Goal: Find specific page/section: Find specific page/section

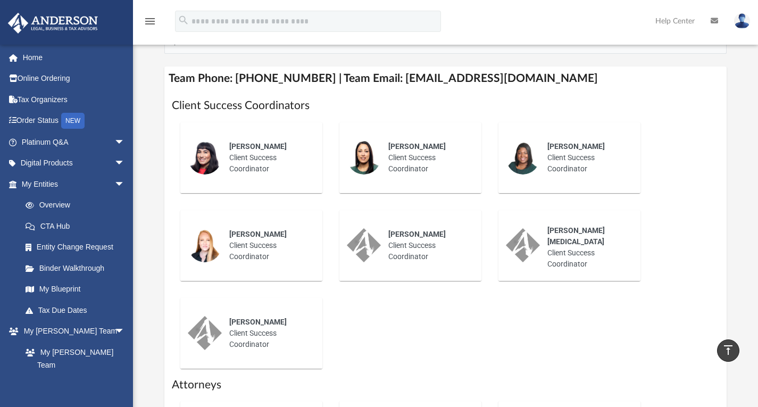
scroll to position [53, 0]
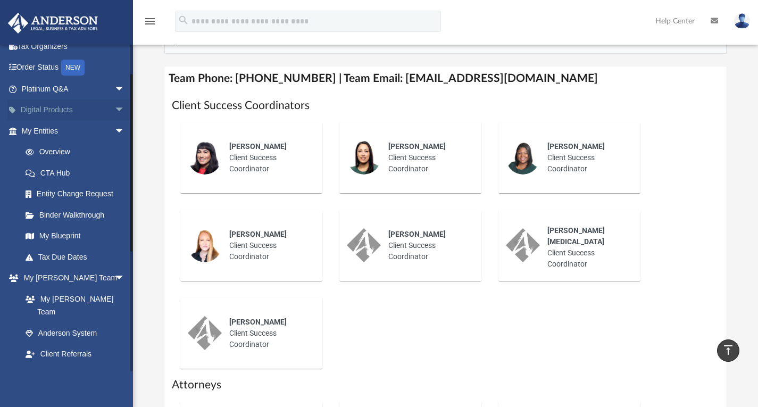
click at [114, 106] on span "arrow_drop_down" at bounding box center [124, 110] width 21 height 22
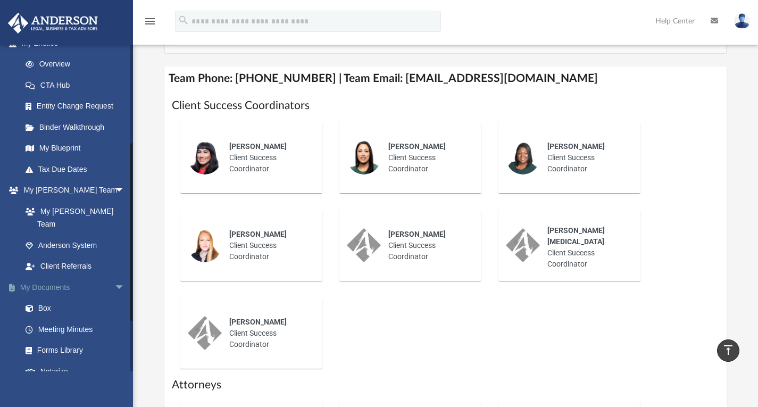
scroll to position [266, 0]
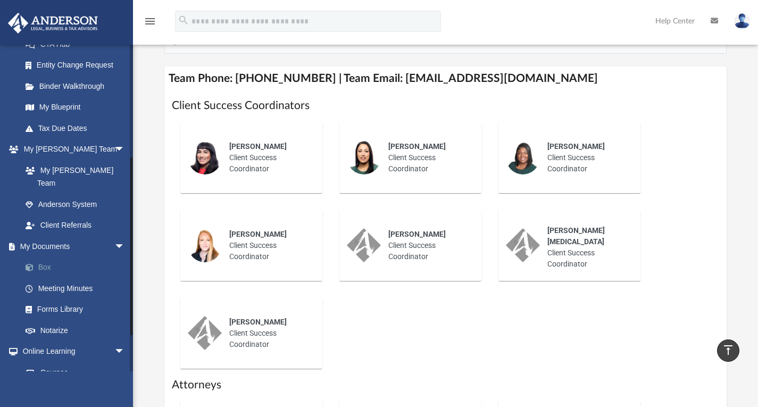
click at [45, 257] on link "Box" at bounding box center [78, 267] width 126 height 21
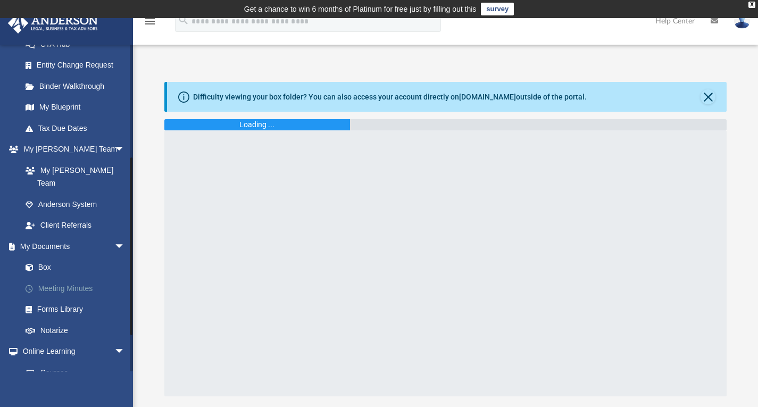
click at [82, 278] on link "Meeting Minutes" at bounding box center [78, 288] width 126 height 21
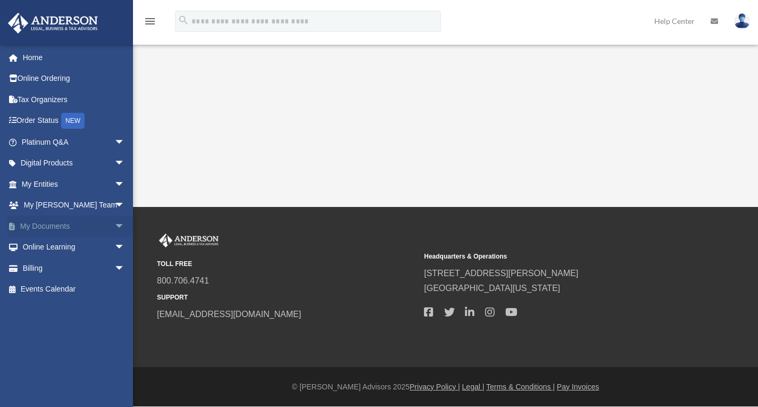
click at [114, 223] on span "arrow_drop_down" at bounding box center [124, 226] width 21 height 22
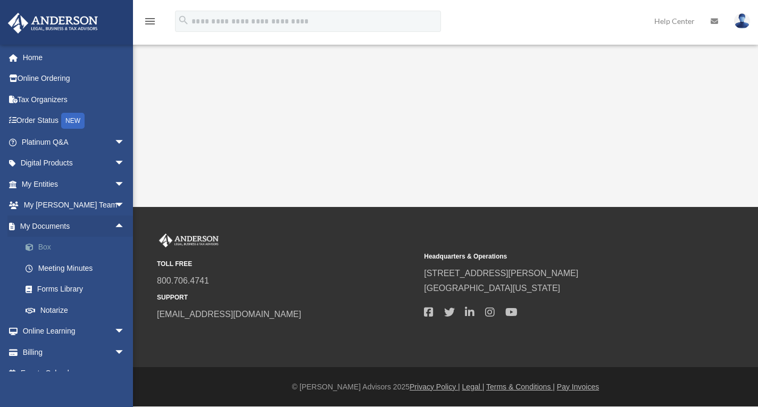
click at [42, 248] on link "Box" at bounding box center [78, 247] width 126 height 21
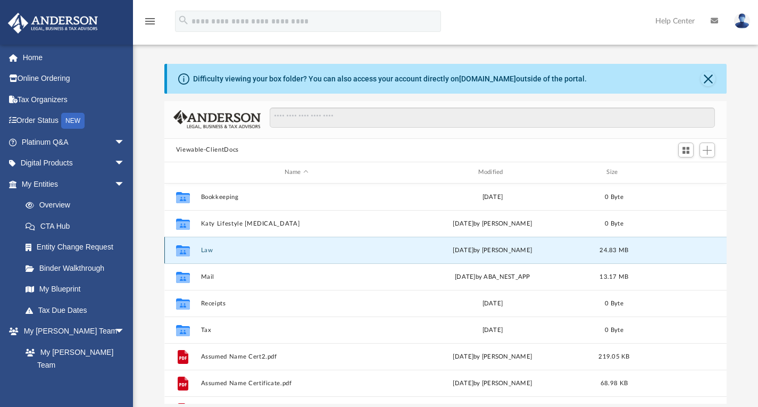
click at [229, 253] on button "Law" at bounding box center [297, 249] width 192 height 7
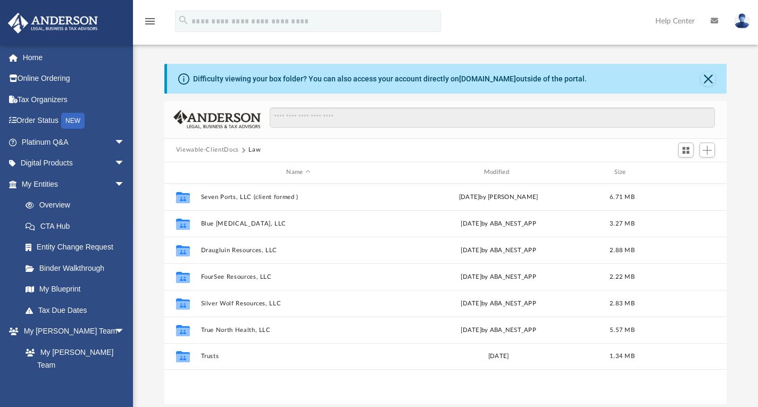
click at [227, 151] on button "Viewable-ClientDocs" at bounding box center [207, 150] width 63 height 10
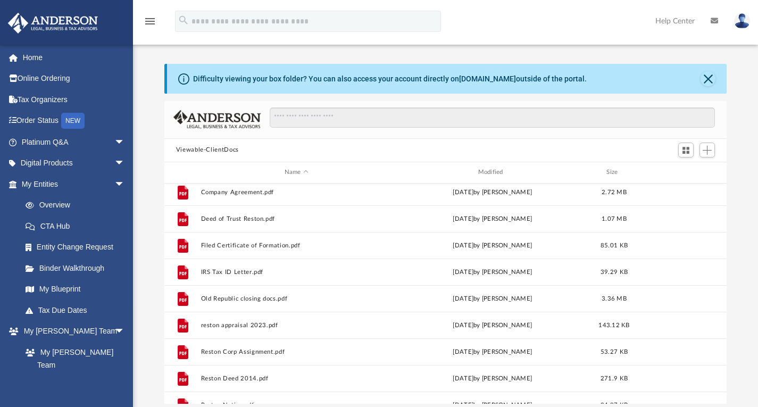
scroll to position [311, 0]
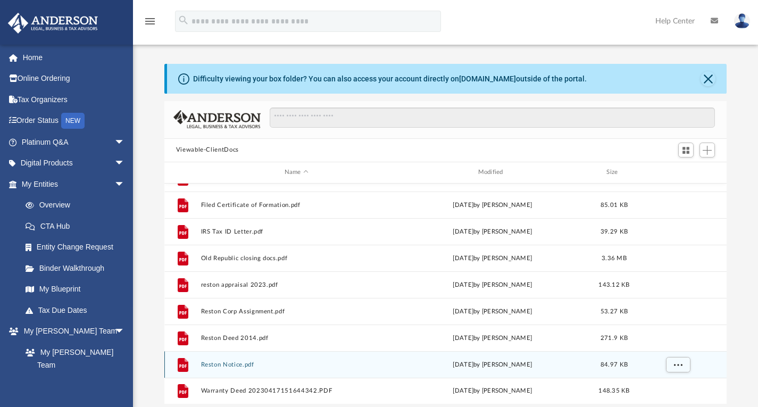
click at [255, 363] on button "Reston Notice.pdf" at bounding box center [297, 364] width 192 height 7
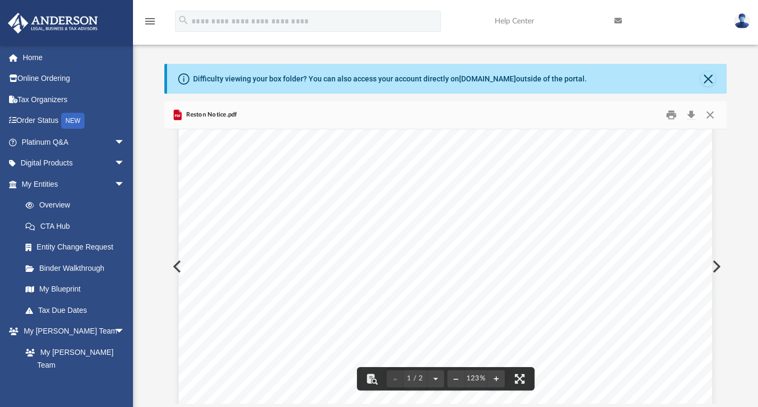
scroll to position [0, 0]
click at [714, 115] on button "Close" at bounding box center [710, 114] width 19 height 16
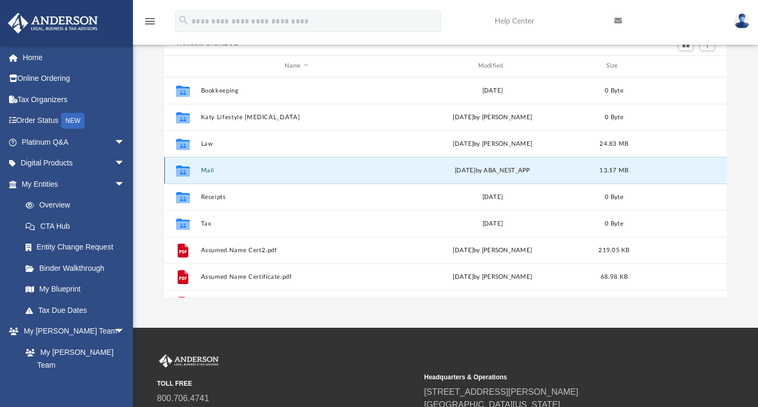
click at [208, 172] on button "Mail" at bounding box center [297, 170] width 192 height 7
click at [206, 168] on button "Mail" at bounding box center [297, 170] width 192 height 7
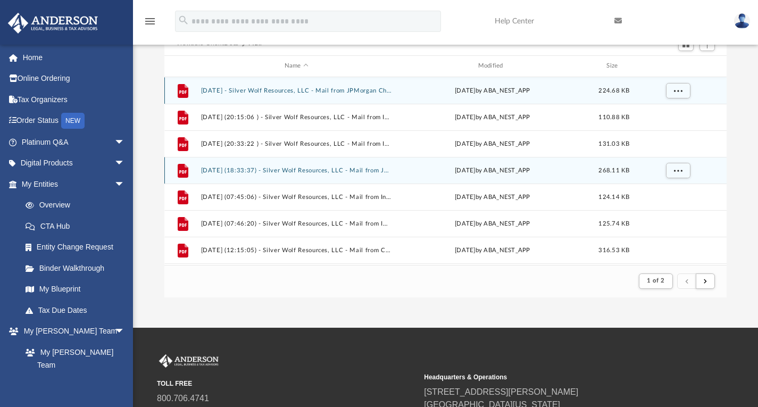
scroll to position [9, 9]
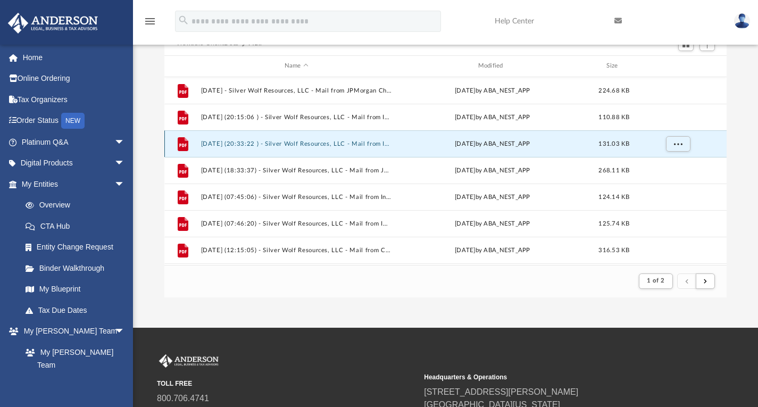
click at [373, 143] on button "2024.05.30 (20:33:22 ) - Silver Wolf Resources, LLC - Mail from INSPIRED HEALTH…" at bounding box center [297, 143] width 192 height 7
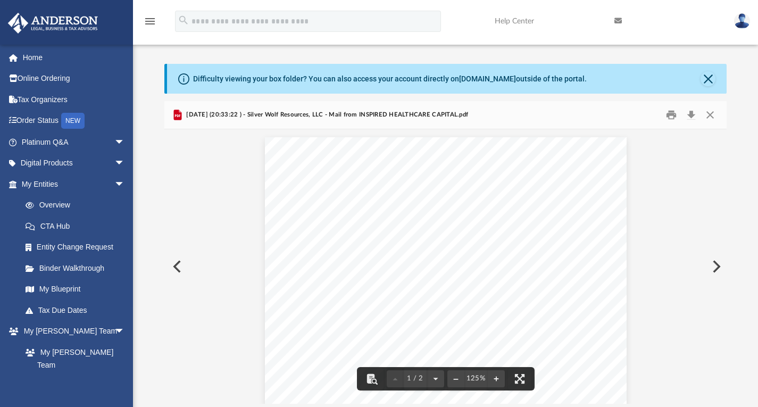
scroll to position [0, 0]
click at [714, 113] on button "Close" at bounding box center [710, 114] width 19 height 16
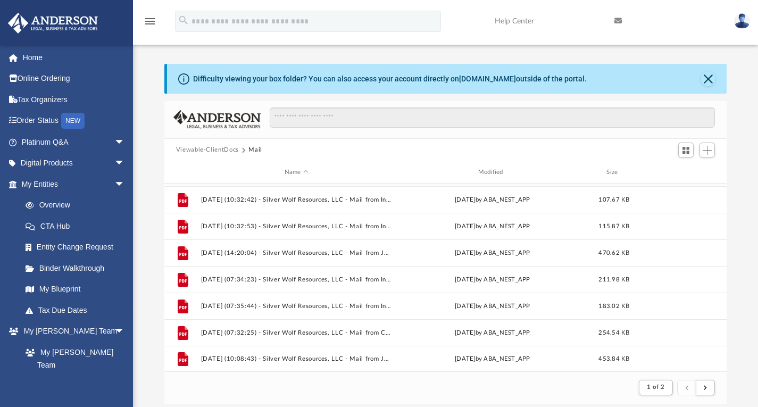
scroll to position [1142, 0]
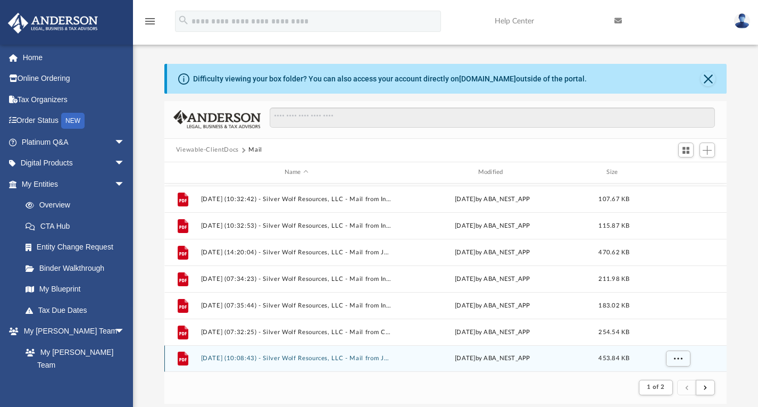
click at [383, 357] on button "2025.08.12 (10:08:43) - Silver Wolf Resources, LLC - Mail from JPMorgan Chase B…" at bounding box center [297, 358] width 192 height 7
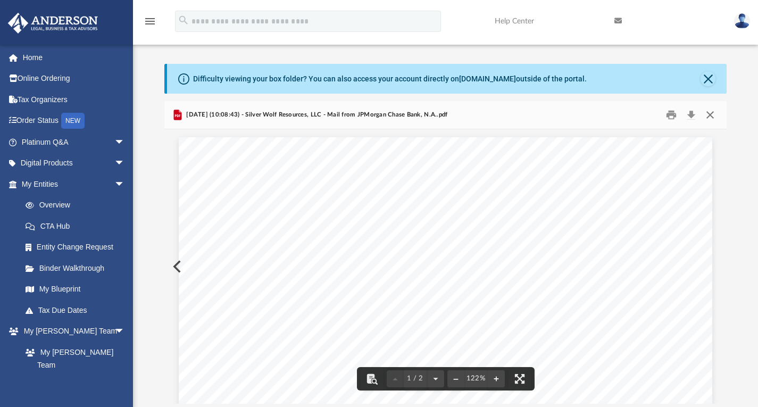
click at [715, 114] on button "Close" at bounding box center [710, 114] width 19 height 16
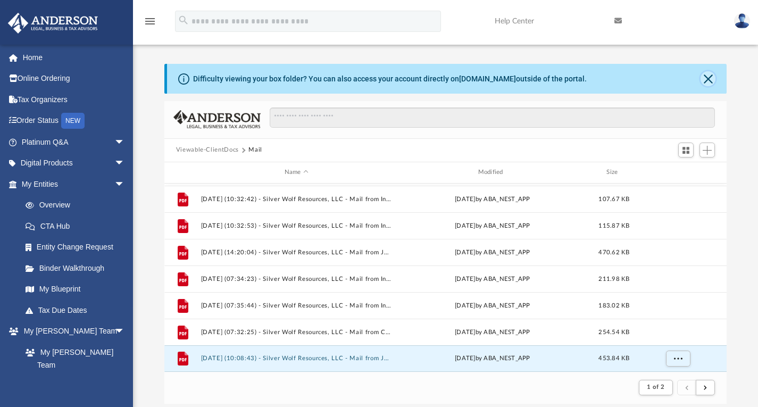
click at [711, 80] on button "Close" at bounding box center [708, 78] width 15 height 15
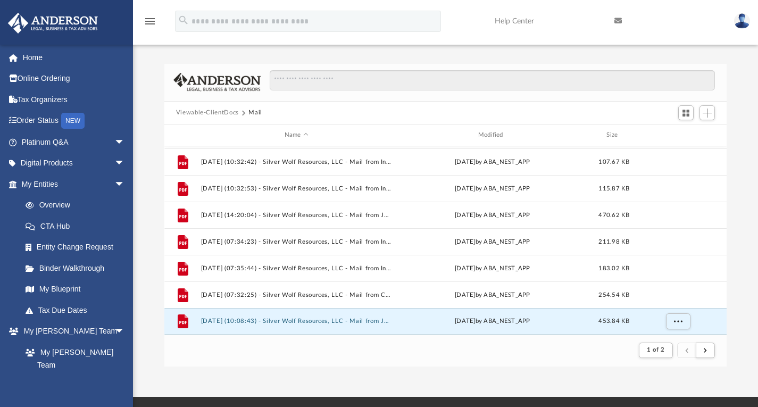
click at [213, 111] on button "Viewable-ClientDocs" at bounding box center [207, 113] width 63 height 10
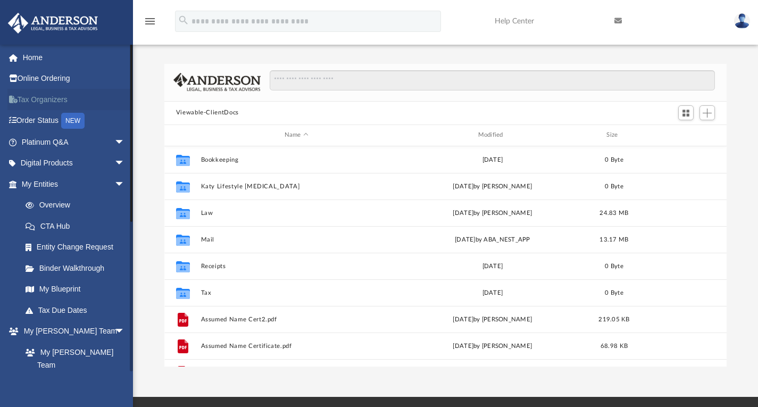
scroll to position [234, 554]
click at [62, 329] on link "My Anderson Team arrow_drop_down" at bounding box center [74, 331] width 134 height 21
